Goal: Information Seeking & Learning: Learn about a topic

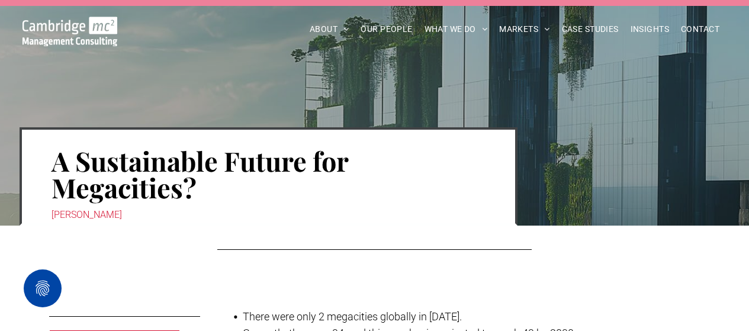
scroll to position [39, 0]
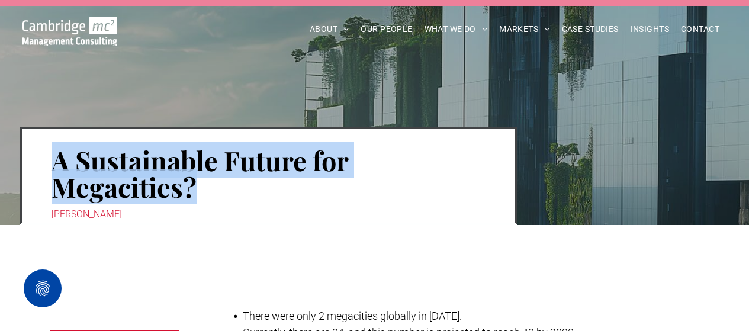
drag, startPoint x: 41, startPoint y: 157, endPoint x: 207, endPoint y: 198, distance: 170.2
click at [207, 198] on div "A Sustainable Future for Megacities? Jon Wilton" at bounding box center [269, 176] width 498 height 98
copy h1 "A Sustainable Future for Megacities?"
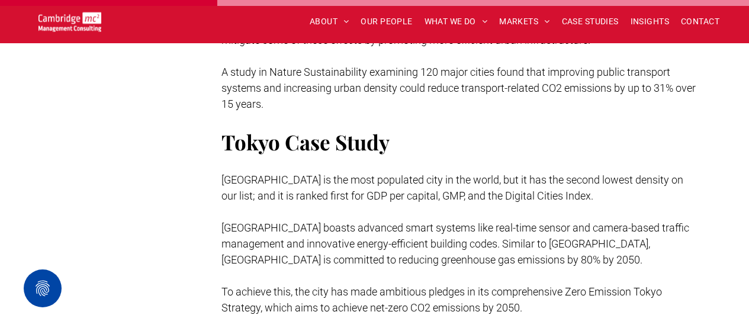
scroll to position [1689, 0]
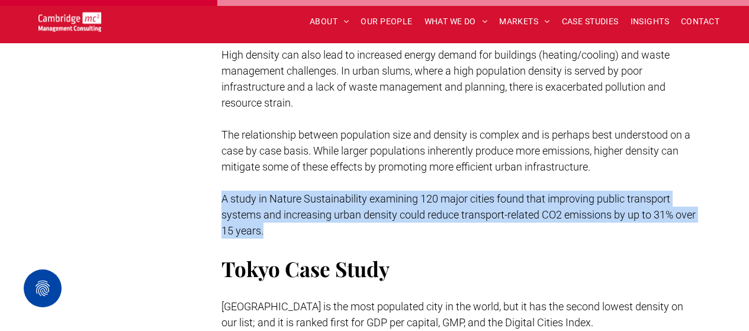
drag, startPoint x: 214, startPoint y: 196, endPoint x: 286, endPoint y: 227, distance: 78.2
copy span "A study in Nature Sustainability examining 120 major cities found that improvin…"
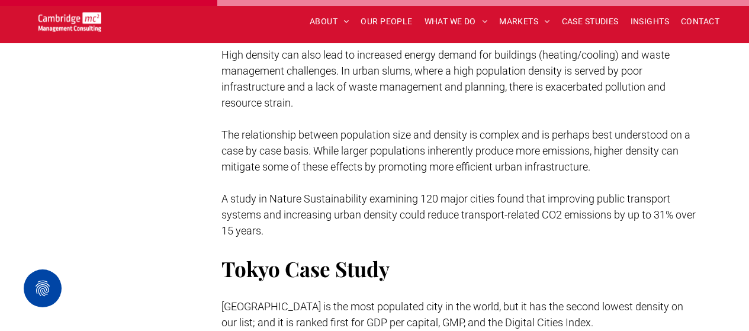
click at [361, 134] on span "The relationship between population size and density is complex and is perhaps …" at bounding box center [455, 150] width 469 height 44
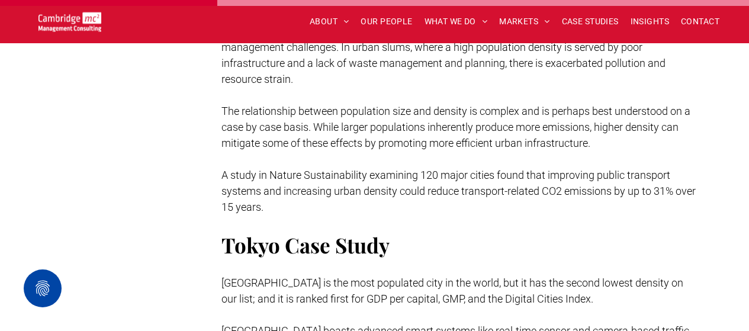
scroll to position [1714, 0]
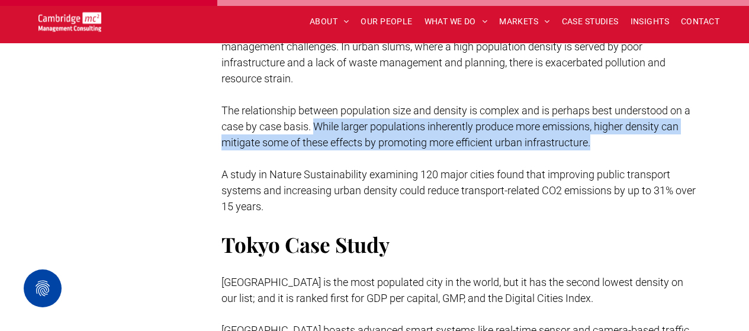
drag, startPoint x: 597, startPoint y: 141, endPoint x: 315, endPoint y: 128, distance: 282.5
click at [315, 128] on p "The relationship between population size and density is complex and is perhaps …" at bounding box center [460, 126] width 479 height 48
copy span "While larger populations inherently produce more emissions, higher density can …"
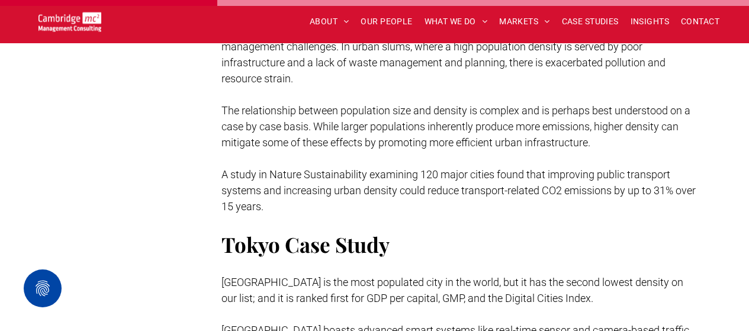
click at [293, 188] on span "A study in Nature Sustainability examining 120 major cities found that improvin…" at bounding box center [458, 190] width 474 height 44
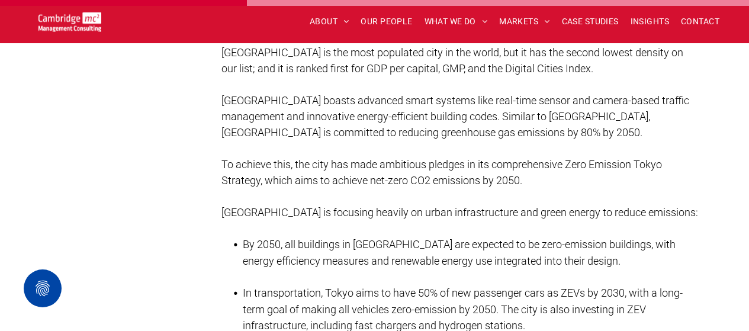
scroll to position [1944, 0]
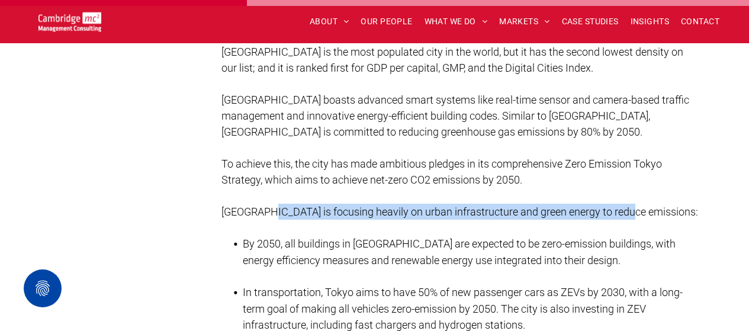
drag, startPoint x: 262, startPoint y: 211, endPoint x: 626, endPoint y: 208, distance: 363.9
click at [626, 208] on span "[GEOGRAPHIC_DATA] is focusing heavily on urban infrastructure and green energy …" at bounding box center [459, 211] width 476 height 12
copy span "focusing heavily on urban infrastructure and green energy to reduce emissions"
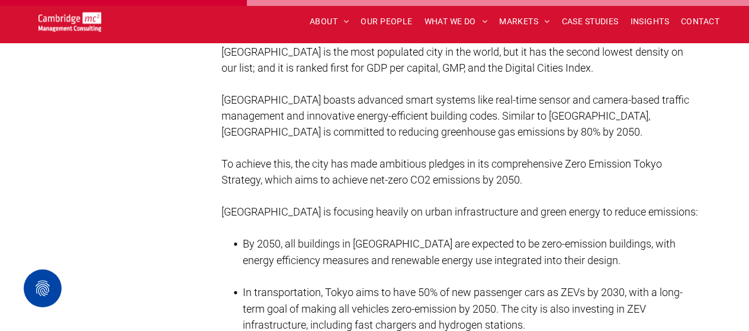
drag, startPoint x: 337, startPoint y: 181, endPoint x: 247, endPoint y: 175, distance: 90.8
click at [247, 175] on span "To achieve this, the city has made ambitious pledges in its comprehensive Zero …" at bounding box center [441, 171] width 440 height 28
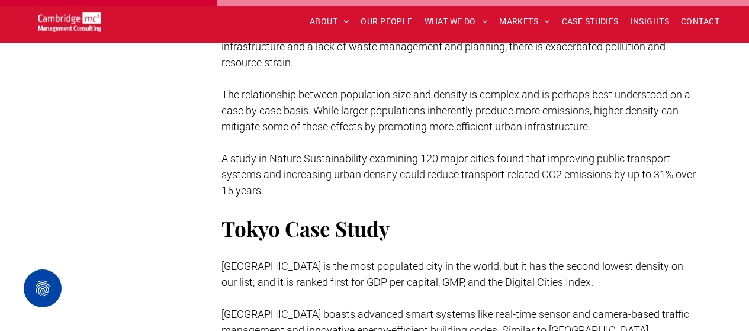
scroll to position [1723, 0]
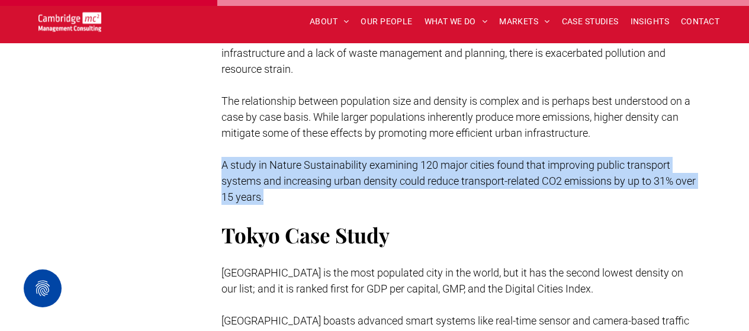
drag, startPoint x: 221, startPoint y: 160, endPoint x: 284, endPoint y: 194, distance: 72.0
copy span "A study in Nature Sustainability examining 120 major cities found that improvin…"
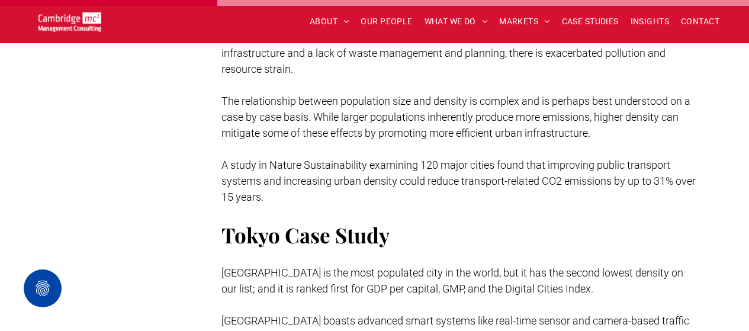
click at [376, 262] on p at bounding box center [460, 257] width 479 height 16
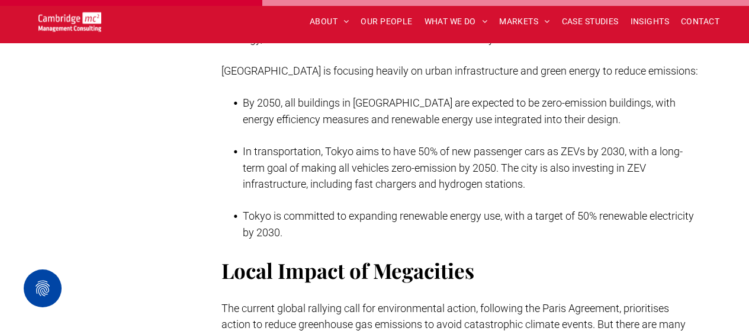
scroll to position [2083, 0]
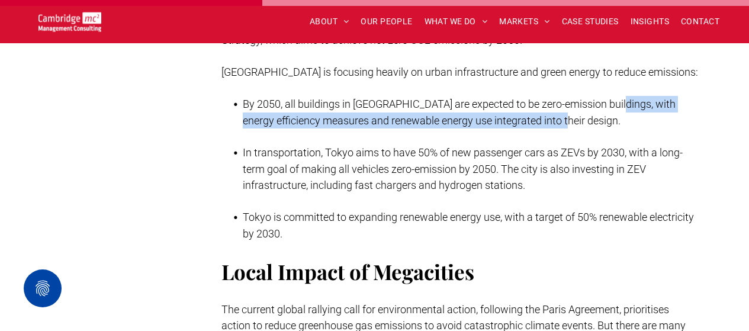
drag, startPoint x: 612, startPoint y: 101, endPoint x: 599, endPoint y: 120, distance: 22.2
click at [599, 120] on li "By 2050, all buildings in [GEOGRAPHIC_DATA] are expected to be zero-emission bu…" at bounding box center [471, 120] width 457 height 49
copy span "energy efficiency measures and renewable energy use integrated into their desig…"
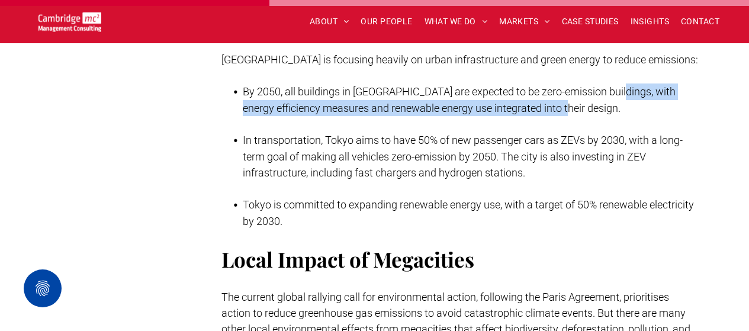
scroll to position [2096, 0]
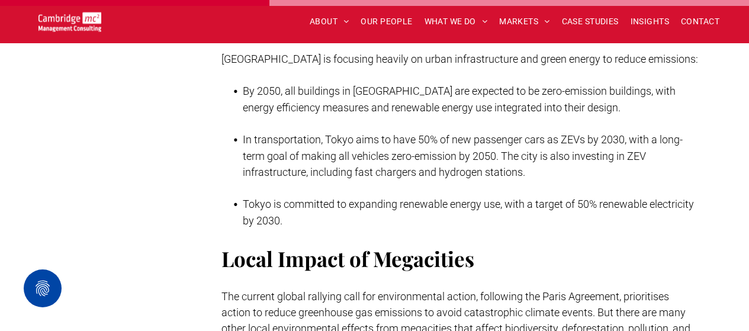
click at [367, 167] on span "In transportation, Tokyo aims to have 50% of new passenger cars as ZEVs by 2030…" at bounding box center [463, 155] width 440 height 45
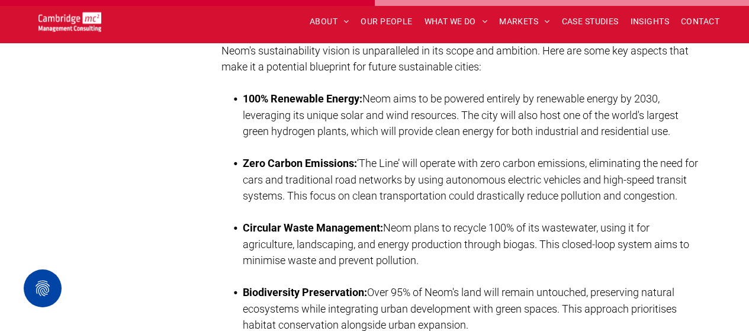
scroll to position [2945, 0]
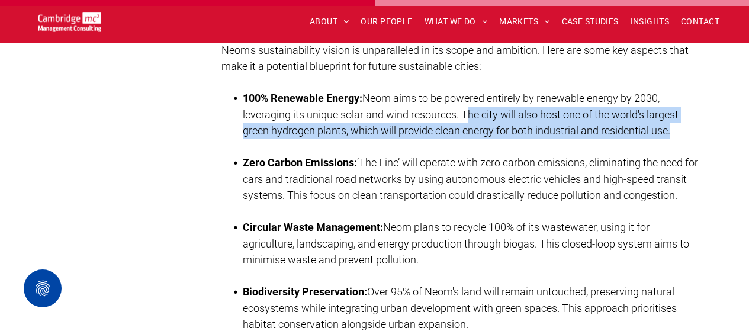
drag, startPoint x: 466, startPoint y: 111, endPoint x: 686, endPoint y: 125, distance: 220.6
click at [686, 125] on li "100% Renewable Energy: Neom aims to be powered entirely by renewable energy by …" at bounding box center [471, 122] width 457 height 64
copy span "he city will also host one of the world's largest green hydrogen plants, which …"
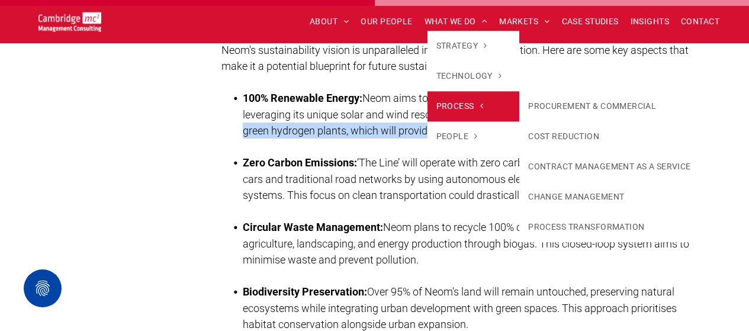
click at [485, 102] on link "PROCESS" at bounding box center [473, 106] width 92 height 30
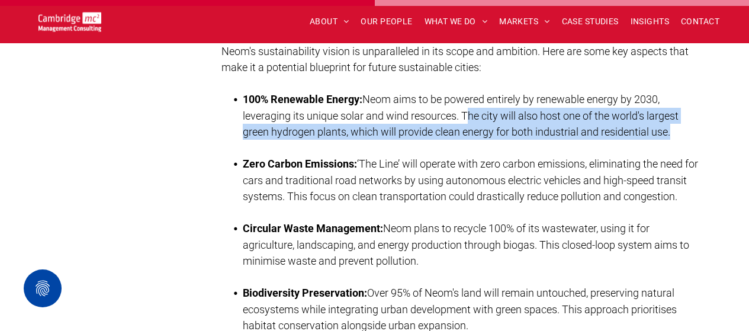
scroll to position [2945, 0]
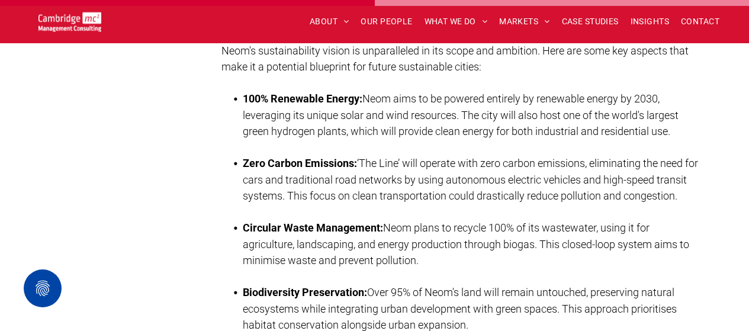
click at [351, 98] on strong "100% Renewable Energy:" at bounding box center [303, 98] width 120 height 12
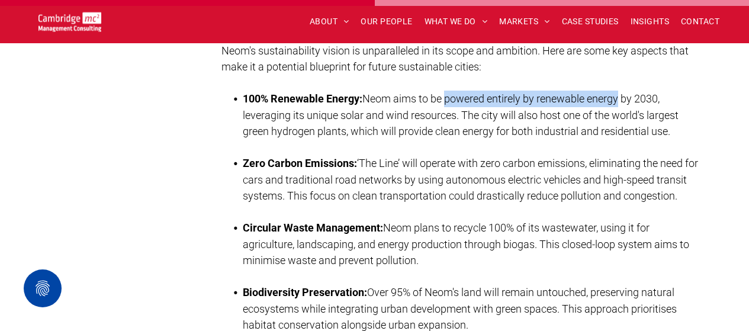
drag, startPoint x: 449, startPoint y: 93, endPoint x: 620, endPoint y: 97, distance: 171.0
click at [620, 97] on span "Neom aims to be powered entirely by renewable energy by 2030, leveraging its un…" at bounding box center [460, 114] width 435 height 45
copy span "powered entirely by renewable energy"
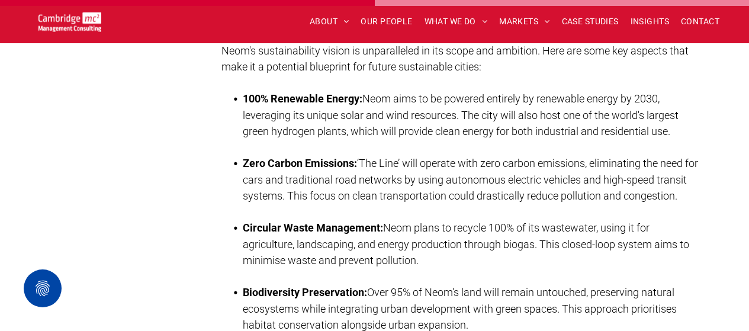
drag, startPoint x: 437, startPoint y: 131, endPoint x: 395, endPoint y: 117, distance: 43.8
click at [395, 117] on li "100% Renewable Energy: Neom aims to be powered entirely by renewable energy by …" at bounding box center [471, 123] width 457 height 64
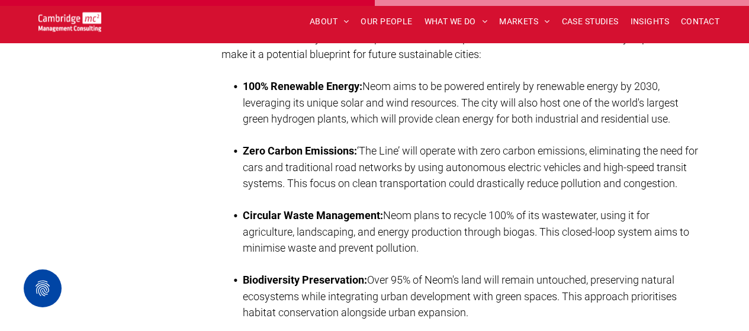
scroll to position [2959, 0]
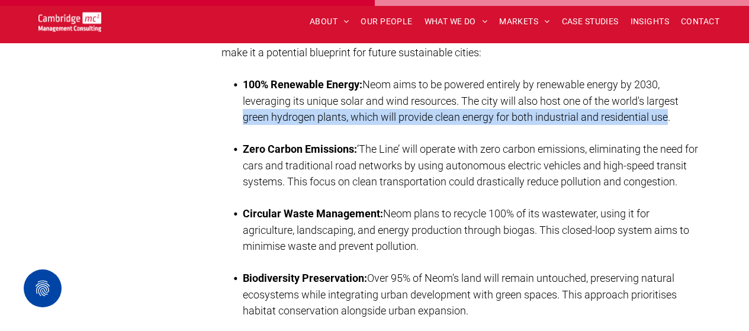
drag, startPoint x: 243, startPoint y: 114, endPoint x: 669, endPoint y: 112, distance: 426.6
click at [669, 112] on span "Neom aims to be powered entirely by renewable energy by 2030, leveraging its un…" at bounding box center [460, 100] width 435 height 45
copy span "green hydrogen plants, which will provide clean energy for both industrial and …"
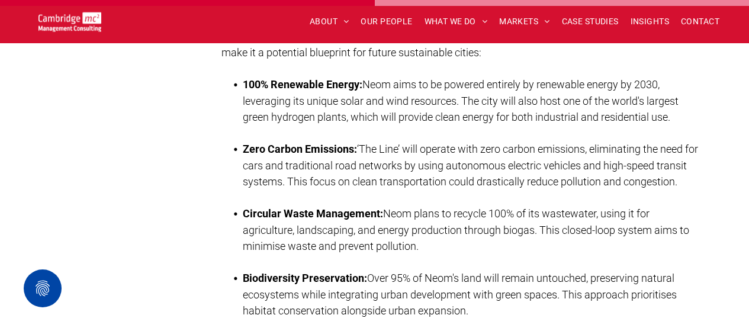
click at [334, 181] on span "‘The Line’ will operate with zero carbon emissions, eliminating the need for ca…" at bounding box center [470, 165] width 455 height 45
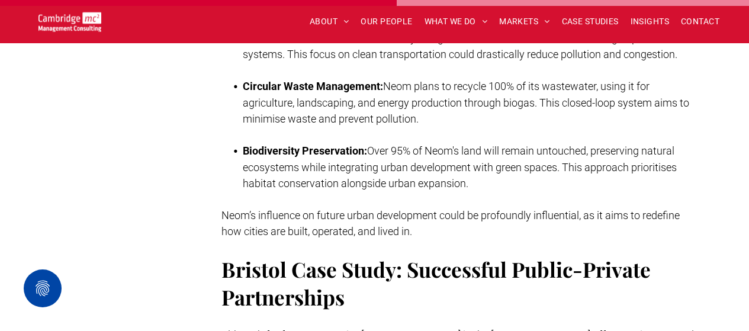
scroll to position [3087, 0]
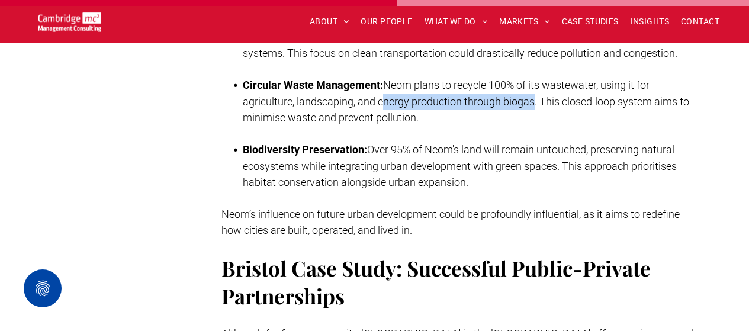
drag, startPoint x: 382, startPoint y: 113, endPoint x: 534, endPoint y: 112, distance: 152.7
click at [534, 112] on span "Neom plans to recycle 100% of its wastewater, using it for agriculture, landsca…" at bounding box center [466, 101] width 446 height 45
copy span "nergy production through biogas"
click at [583, 190] on li "Biodiversity Preservation: Over 95% of Neom's land will remain untouched, prese…" at bounding box center [471, 165] width 457 height 49
drag, startPoint x: 378, startPoint y: 113, endPoint x: 537, endPoint y: 115, distance: 159.2
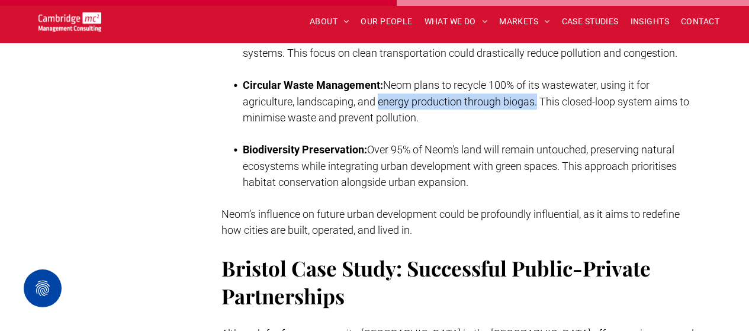
click at [537, 115] on span "Neom plans to recycle 100% of its wastewater, using it for agriculture, landsca…" at bounding box center [466, 101] width 446 height 45
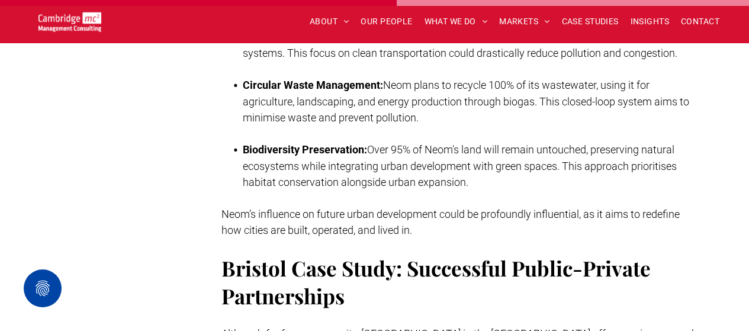
click at [366, 188] on span "Over 95% of Neom's land will remain untouched, preserving natural ecosystems wh…" at bounding box center [460, 165] width 434 height 45
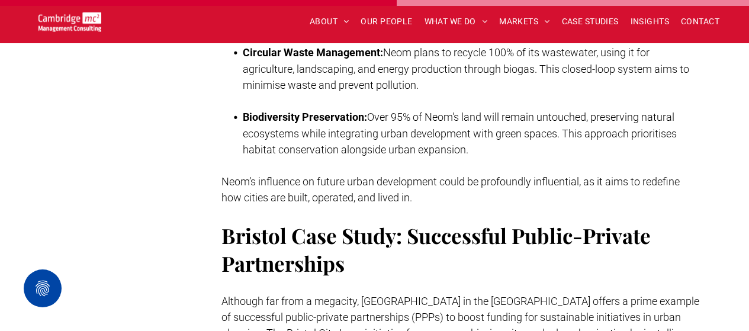
scroll to position [3122, 0]
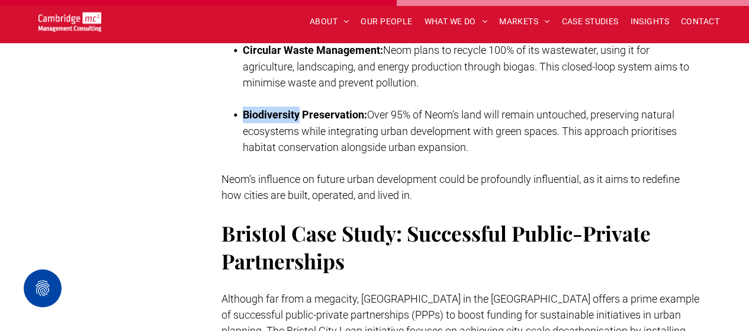
drag, startPoint x: 241, startPoint y: 124, endPoint x: 301, endPoint y: 121, distance: 59.2
click at [301, 121] on li "Biodiversity Preservation: Over 95% of Neom's land will remain untouched, prese…" at bounding box center [471, 131] width 457 height 49
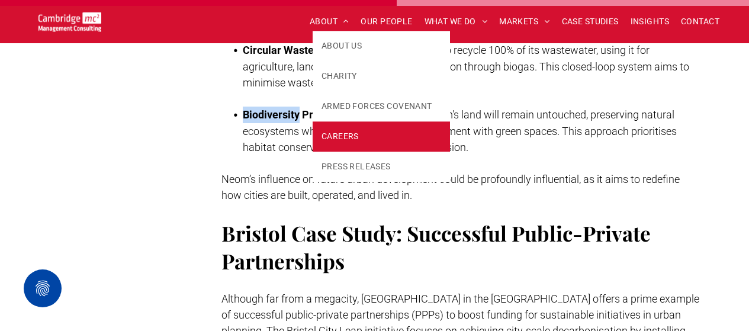
click at [354, 125] on link "CAREERS" at bounding box center [380, 136] width 137 height 30
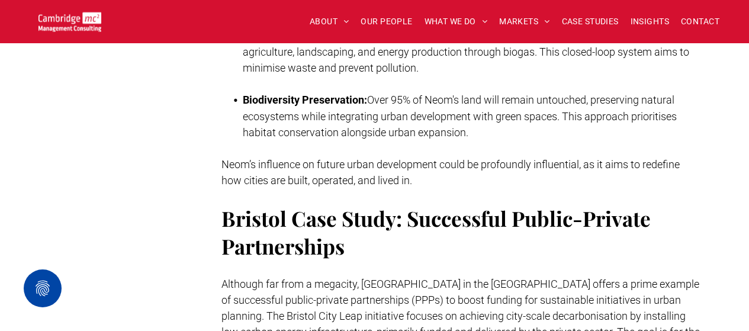
scroll to position [3138, 0]
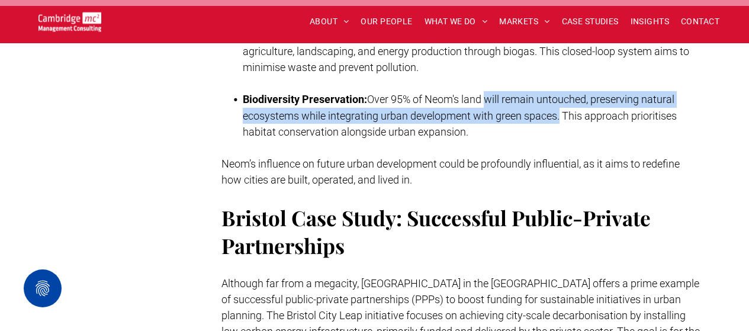
drag, startPoint x: 489, startPoint y: 111, endPoint x: 561, endPoint y: 121, distance: 72.9
click at [561, 121] on span "Over 95% of Neom's land will remain untouched, preserving natural ecosystems wh…" at bounding box center [460, 115] width 434 height 45
copy span "will remain untouched, preserving natural ecosystems while integrating urban de…"
click at [561, 122] on span "Over 95% of Neom's land will remain untouched, preserving natural ecosystems wh…" at bounding box center [460, 115] width 434 height 45
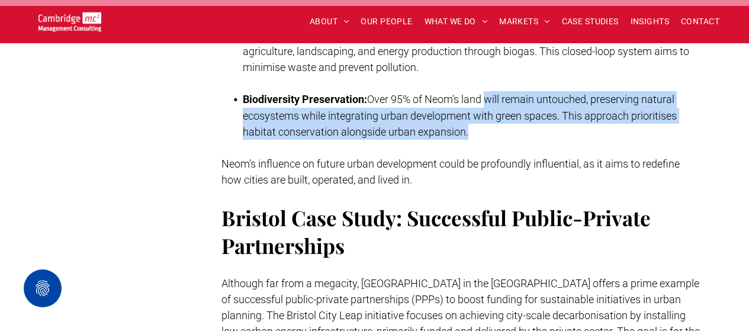
drag, startPoint x: 492, startPoint y: 109, endPoint x: 634, endPoint y: 140, distance: 146.0
click at [634, 140] on li "Biodiversity Preservation: Over 95% of Neom's land will remain untouched, prese…" at bounding box center [471, 115] width 457 height 49
copy span "will remain untouched, preserving natural ecosystems while integrating urban de…"
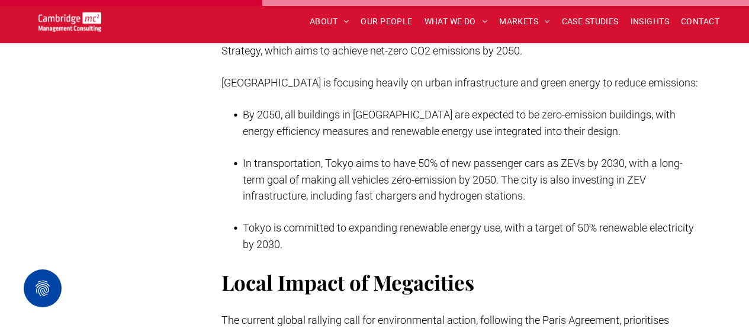
scroll to position [2074, 0]
